Goal: Transaction & Acquisition: Subscribe to service/newsletter

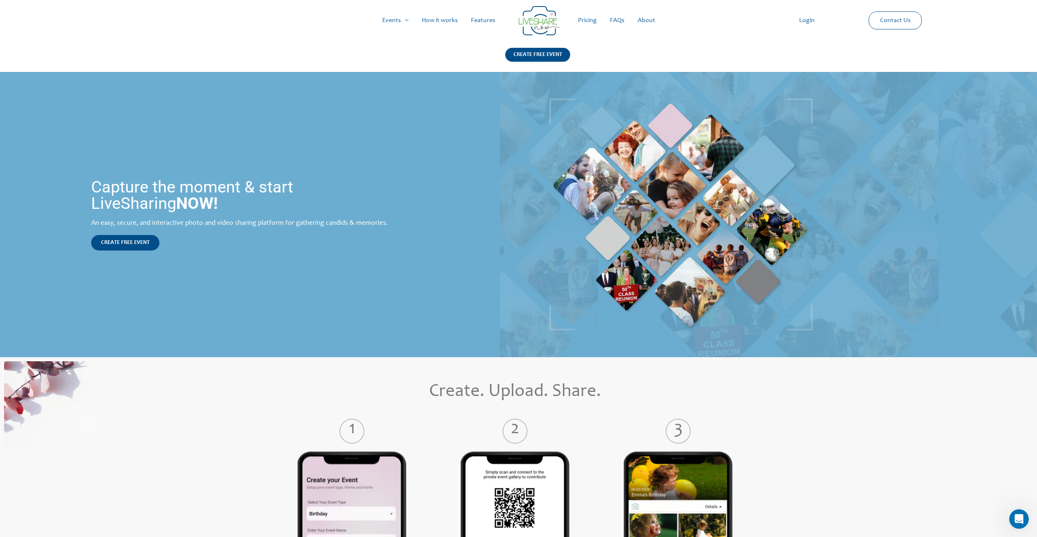
click at [590, 24] on link "Pricing" at bounding box center [587, 20] width 32 height 26
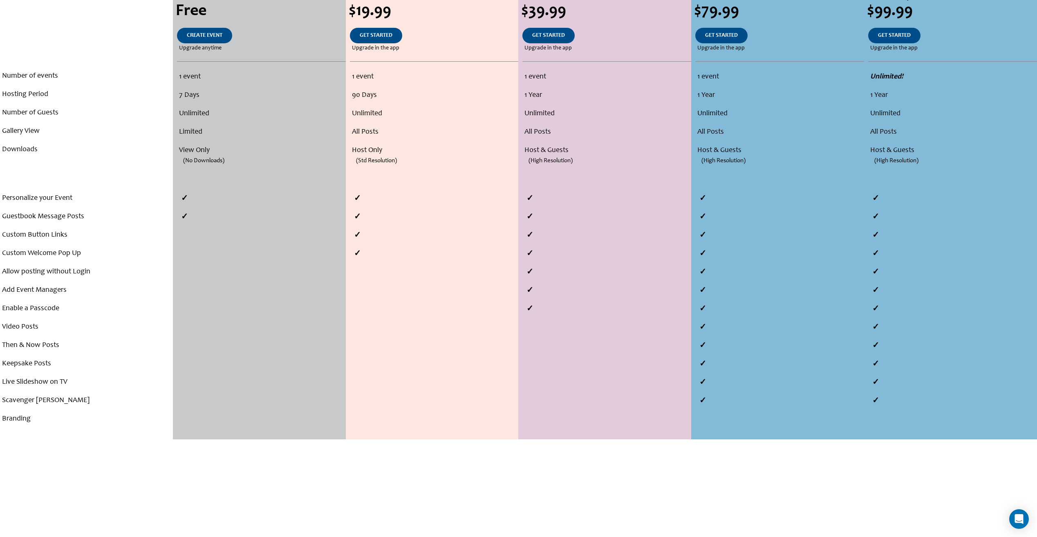
scroll to position [286, 0]
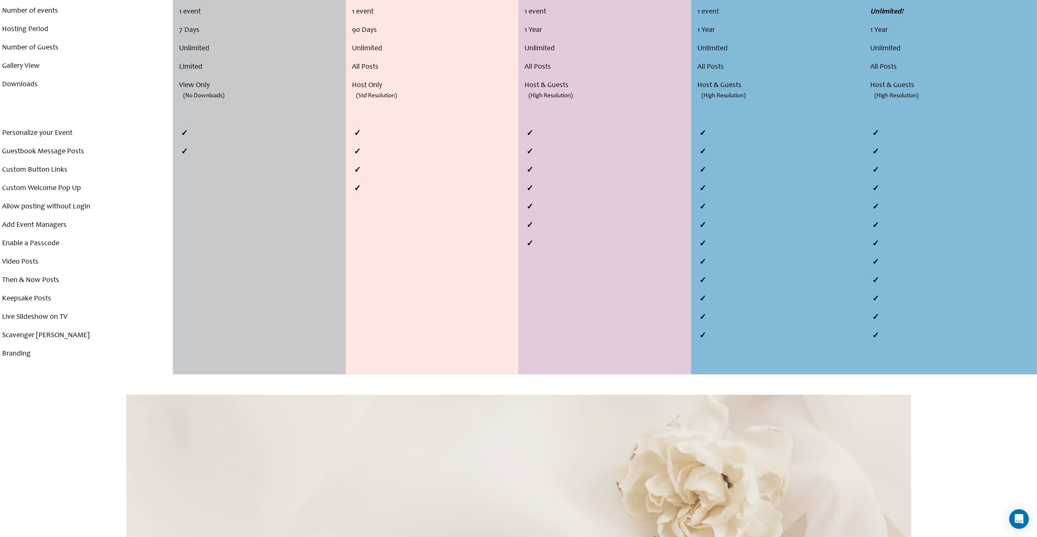
click at [17, 356] on li "Branding" at bounding box center [86, 354] width 169 height 18
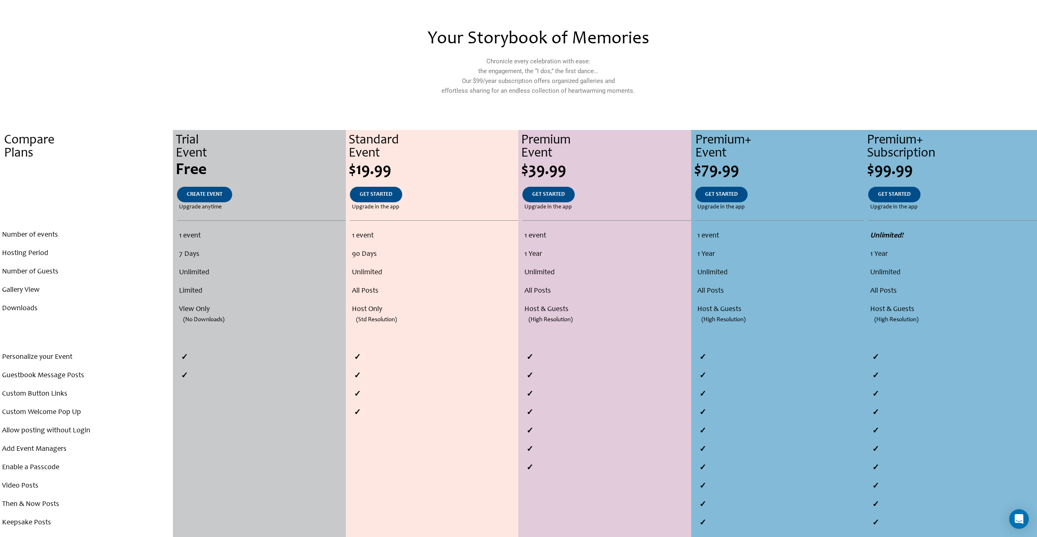
scroll to position [0, 0]
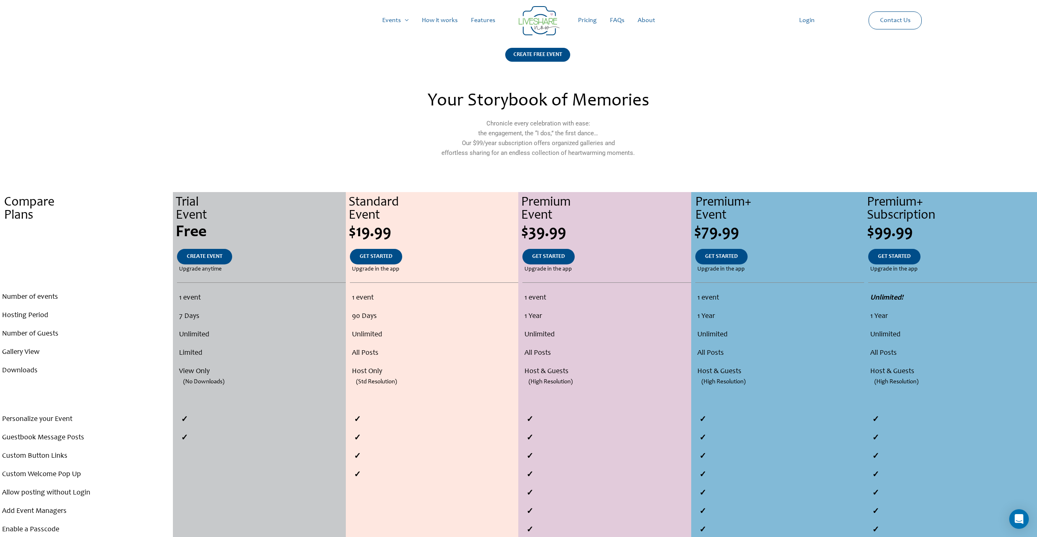
click at [492, 22] on link "Features" at bounding box center [483, 20] width 38 height 26
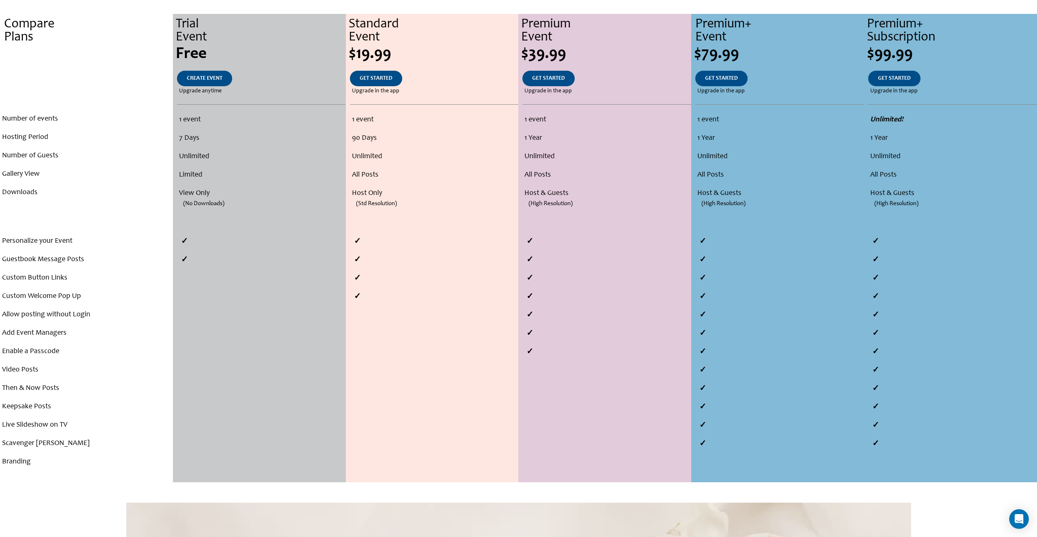
scroll to position [163, 0]
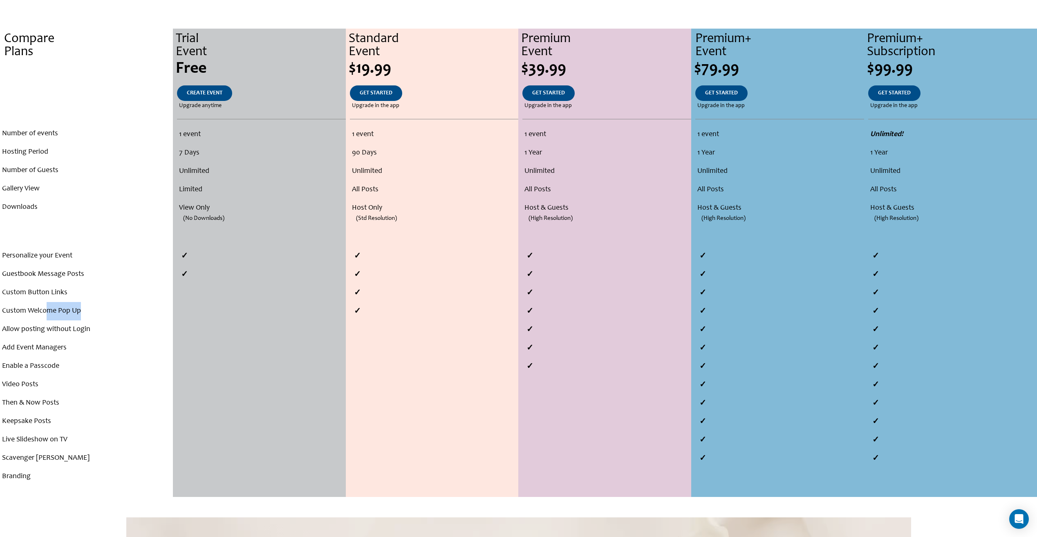
drag, startPoint x: 51, startPoint y: 311, endPoint x: 90, endPoint y: 313, distance: 39.7
click at [90, 313] on li "Custom Welcome Pop Up" at bounding box center [86, 311] width 169 height 18
click at [91, 313] on li "Custom Welcome Pop Up" at bounding box center [86, 311] width 169 height 18
drag, startPoint x: 91, startPoint y: 313, endPoint x: 98, endPoint y: 313, distance: 7.8
click at [94, 313] on li "Custom Welcome Pop Up" at bounding box center [86, 311] width 169 height 18
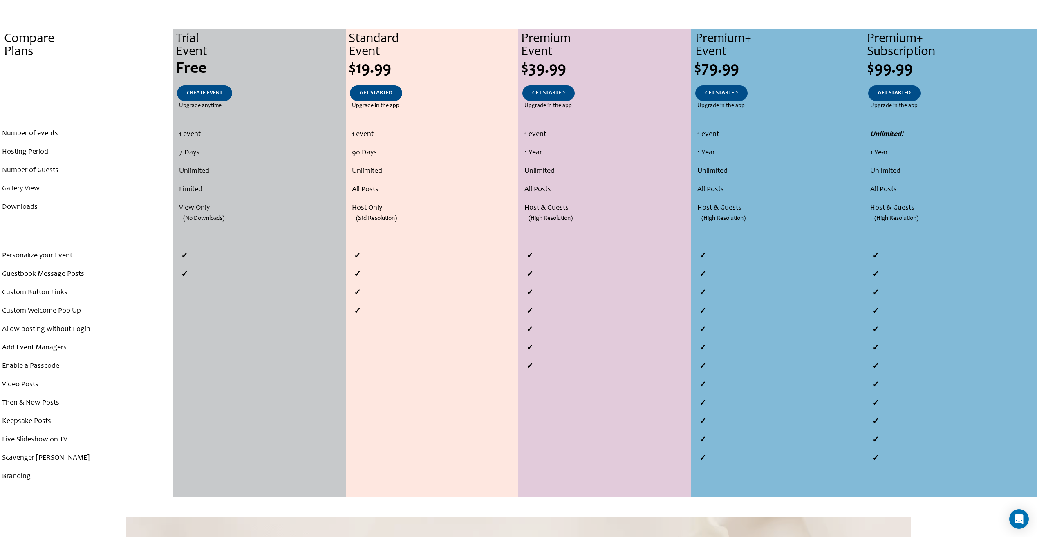
click at [40, 331] on li "Allow posting without Login" at bounding box center [86, 329] width 169 height 18
drag, startPoint x: 50, startPoint y: 333, endPoint x: 147, endPoint y: 322, distance: 97.9
click at [147, 322] on li "Allow posting without Login" at bounding box center [86, 329] width 169 height 18
drag, startPoint x: 147, startPoint y: 322, endPoint x: 134, endPoint y: 334, distance: 18.0
click at [134, 334] on li "Allow posting without Login" at bounding box center [86, 329] width 169 height 18
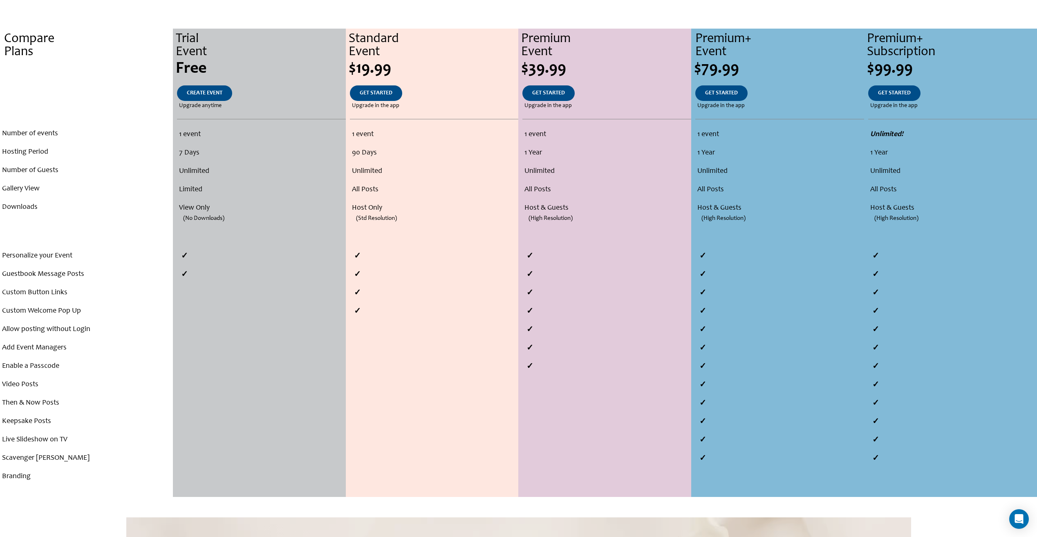
click at [134, 334] on li "Allow posting without Login" at bounding box center [86, 329] width 169 height 18
drag, startPoint x: 33, startPoint y: 385, endPoint x: 3, endPoint y: 384, distance: 29.4
click at [3, 384] on li "Video Posts" at bounding box center [86, 385] width 169 height 18
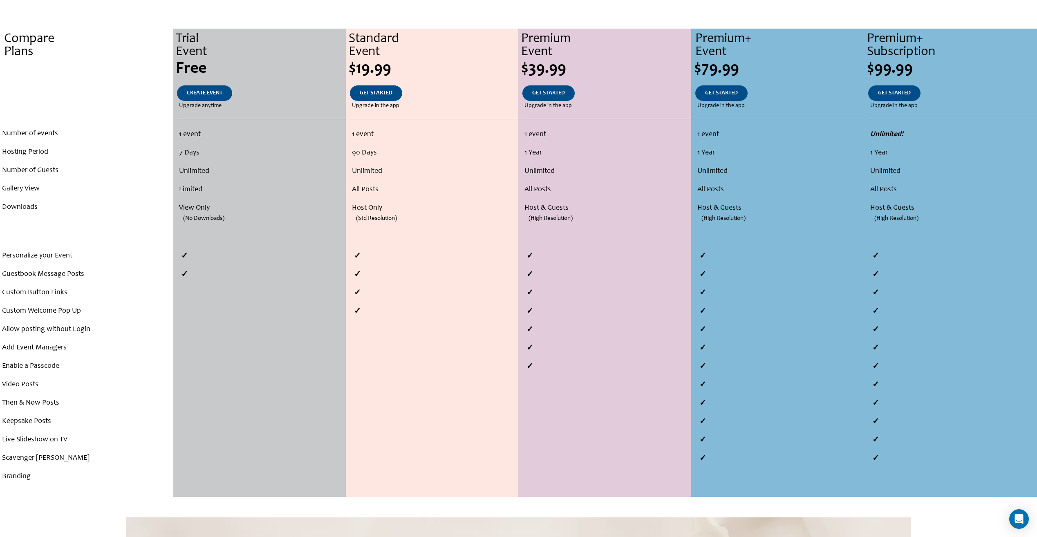
drag, startPoint x: 3, startPoint y: 384, endPoint x: 38, endPoint y: 385, distance: 35.2
click at [38, 385] on li "Video Posts" at bounding box center [86, 385] width 169 height 18
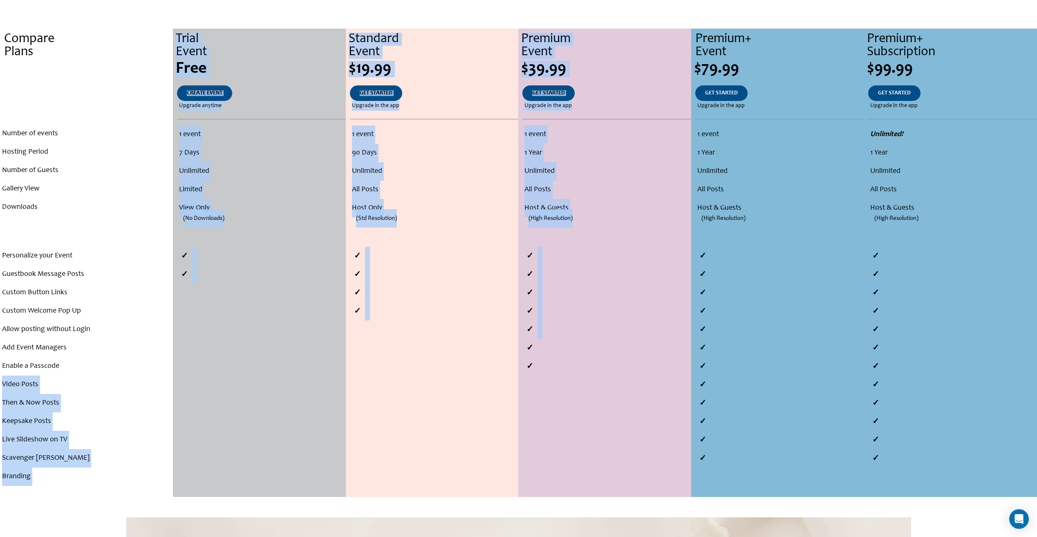
drag, startPoint x: 2, startPoint y: 386, endPoint x: 521, endPoint y: 348, distance: 520.8
click at [521, 348] on div "Compare Plans . . . Number of events Hosting Period Number of Guests Gallery Vi…" at bounding box center [518, 263] width 1037 height 468
click at [59, 379] on li "Video Posts" at bounding box center [86, 385] width 169 height 18
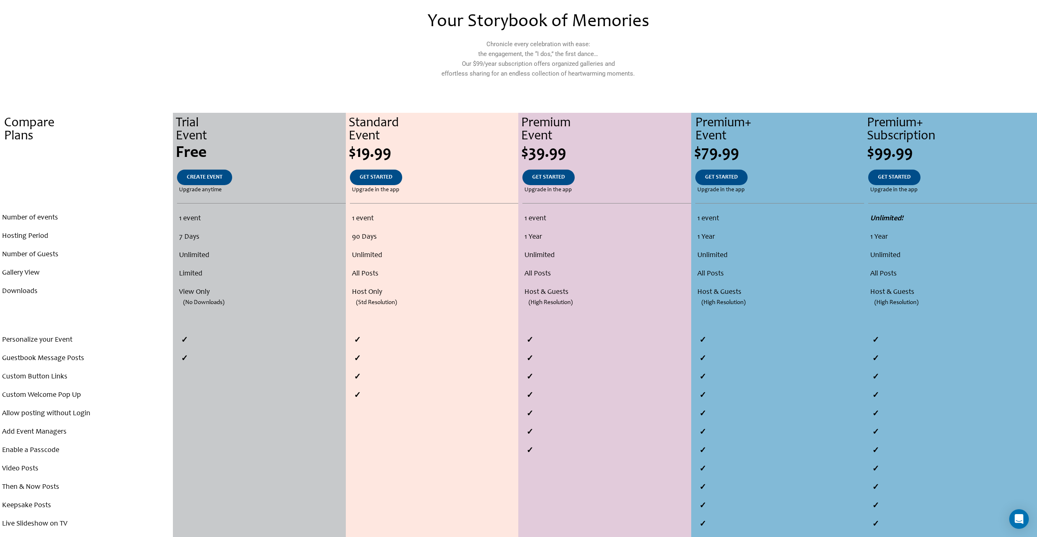
scroll to position [0, 0]
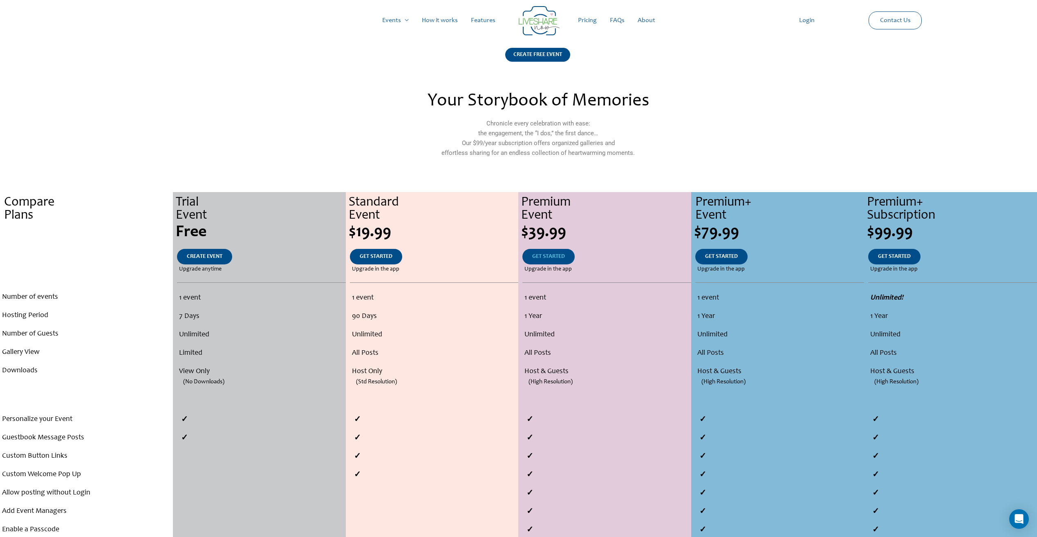
click at [542, 255] on span "GET STARTED" at bounding box center [548, 257] width 33 height 6
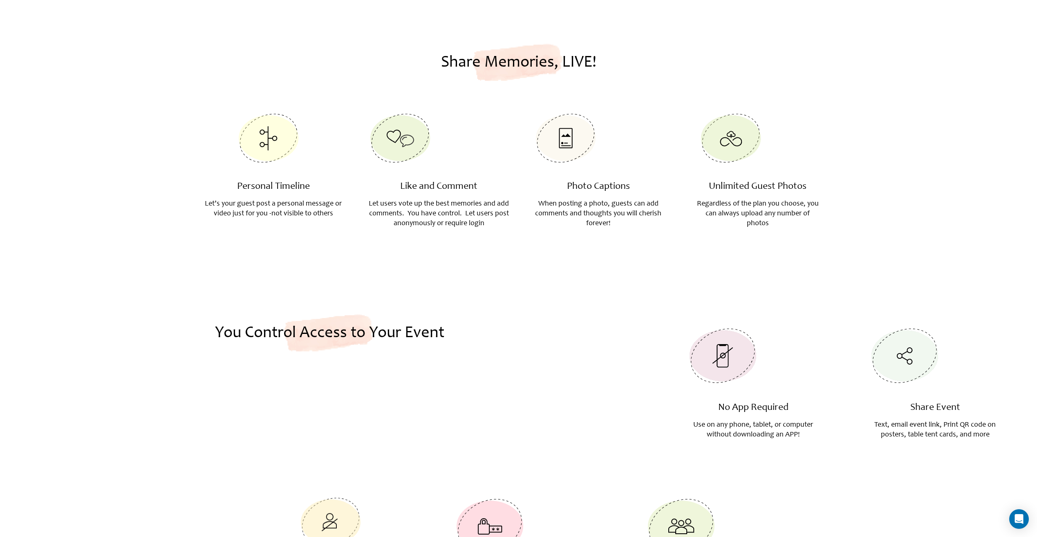
scroll to position [1223, 0]
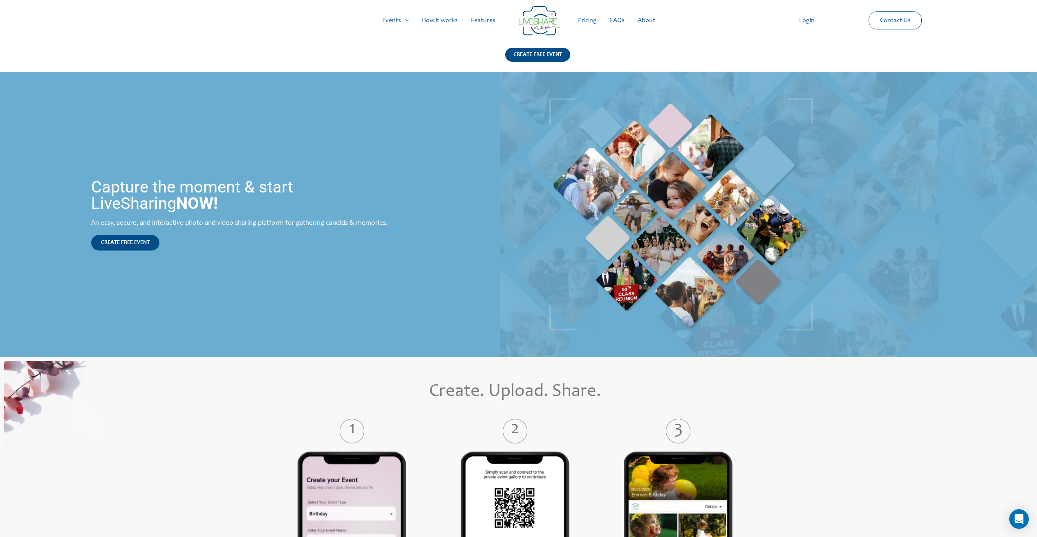
click at [580, 22] on link "Pricing" at bounding box center [587, 20] width 32 height 26
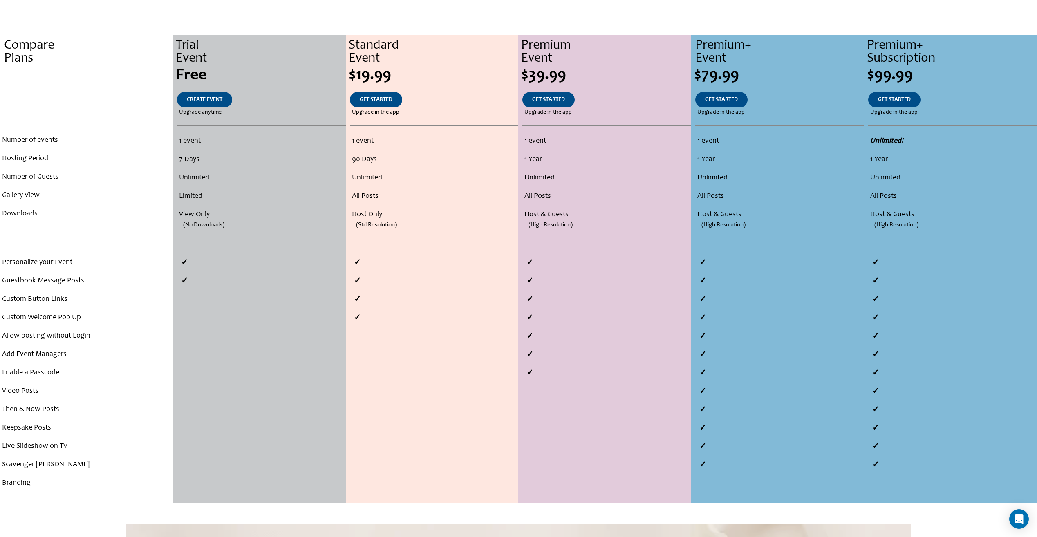
scroll to position [163, 0]
